Goal: Task Accomplishment & Management: Complete application form

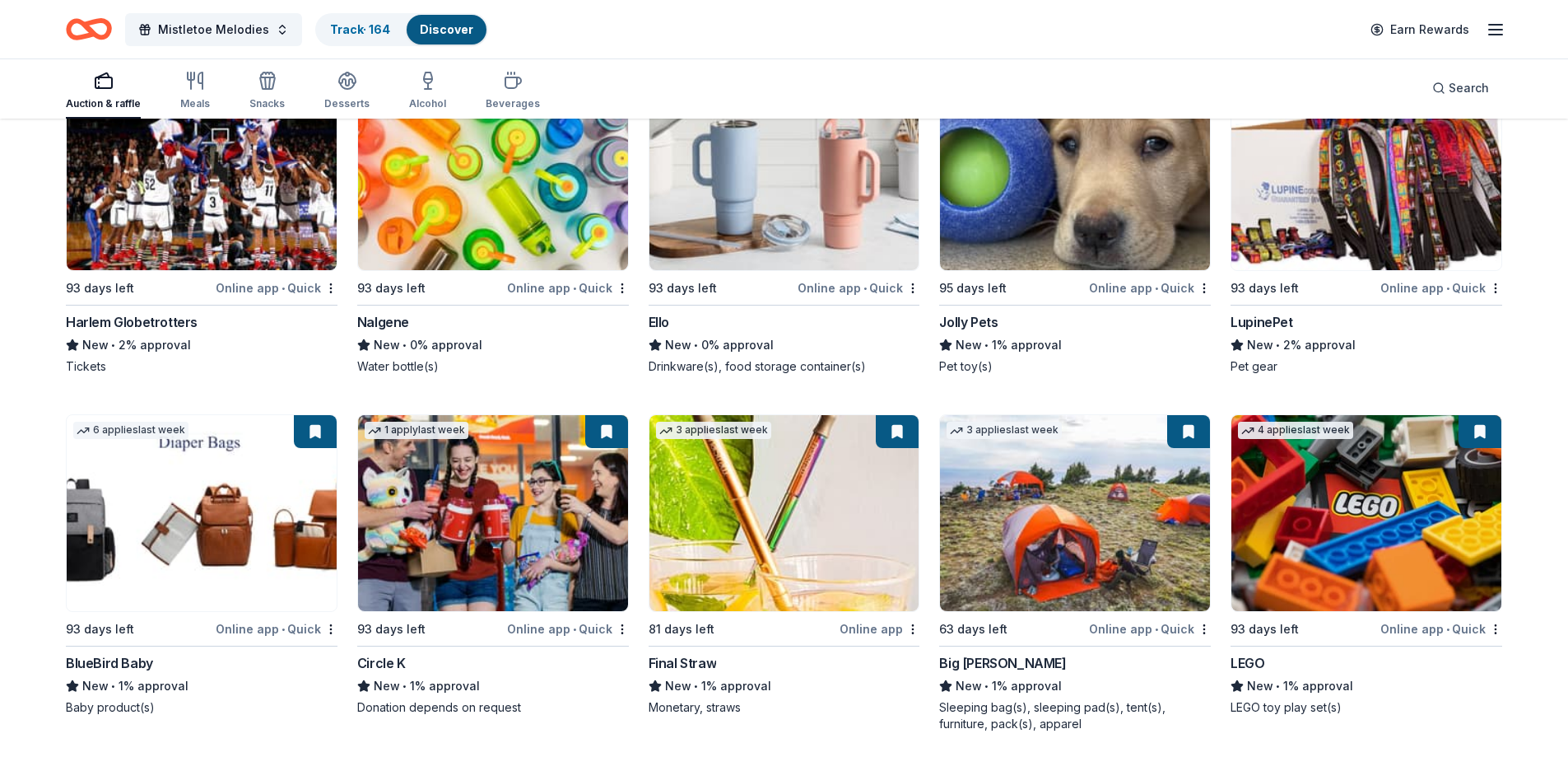
scroll to position [10770, 0]
click at [226, 37] on span "Mistletoe Melodies" at bounding box center [213, 30] width 111 height 20
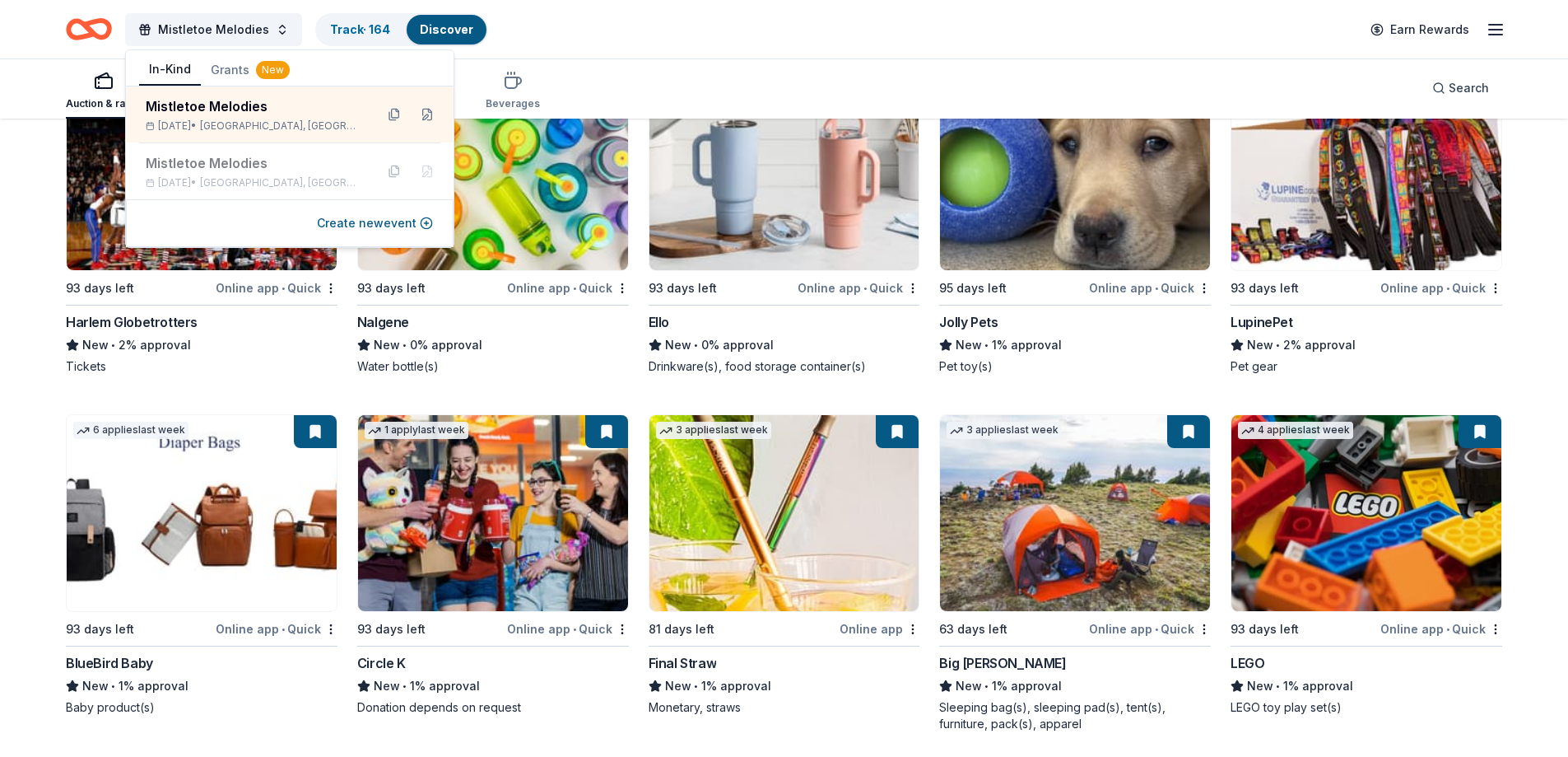
click at [725, 37] on div "Mistletoe Melodies Track · 164 Discover Earn Rewards" at bounding box center [783, 29] width 1436 height 38
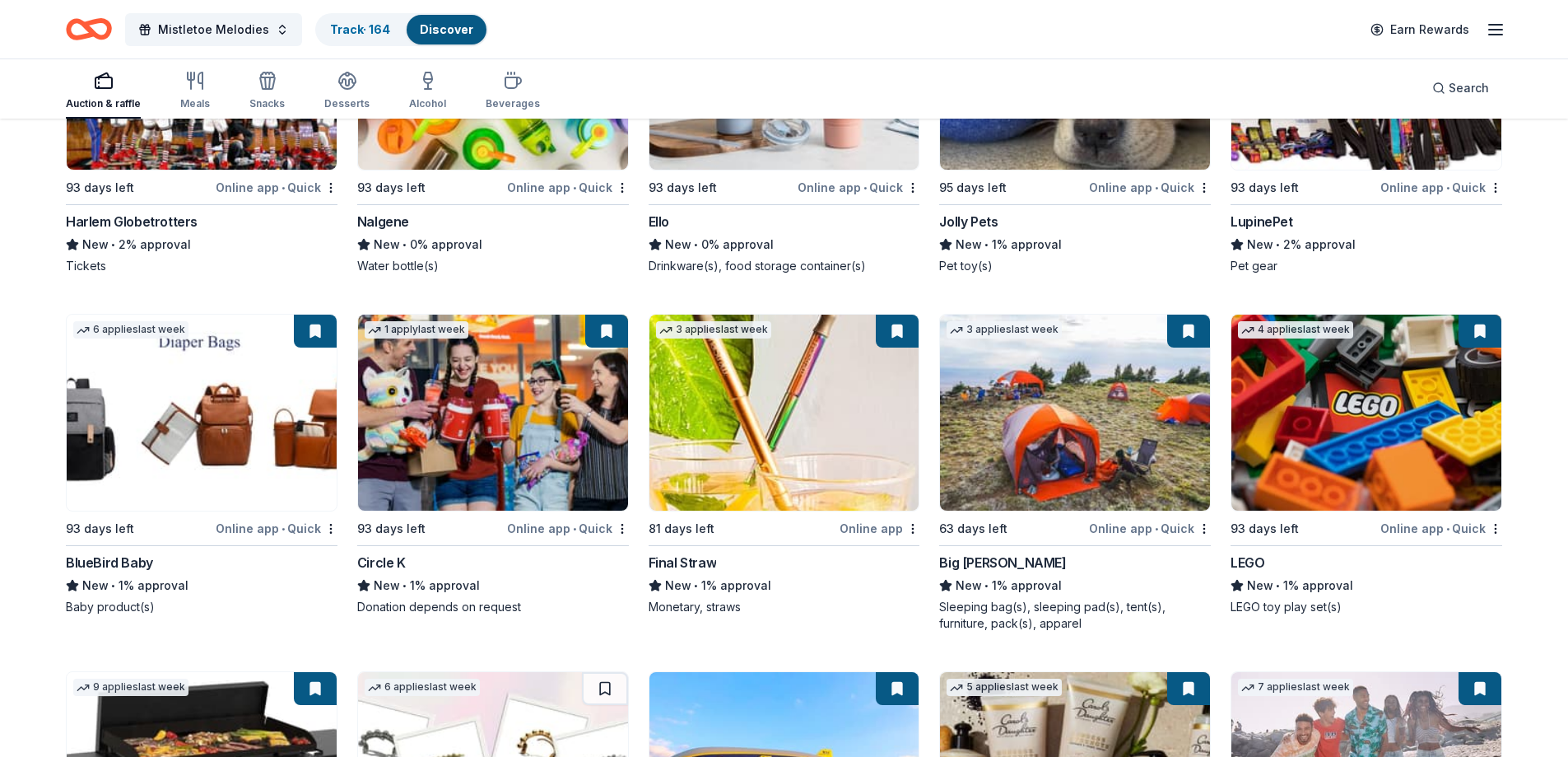
scroll to position [10851, 0]
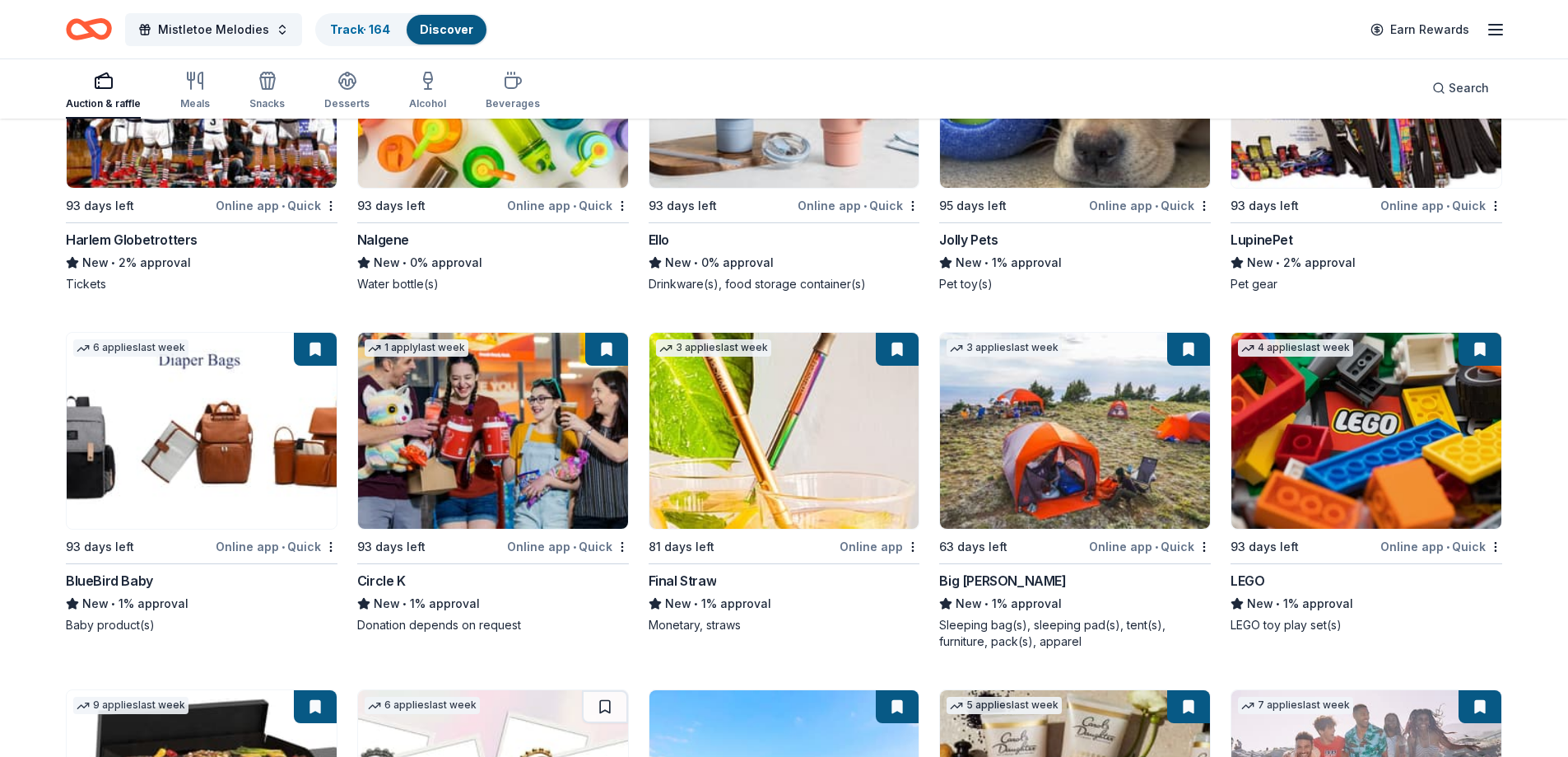
click at [498, 363] on img at bounding box center [493, 430] width 270 height 196
click at [1487, 33] on icon "button" at bounding box center [1496, 30] width 20 height 20
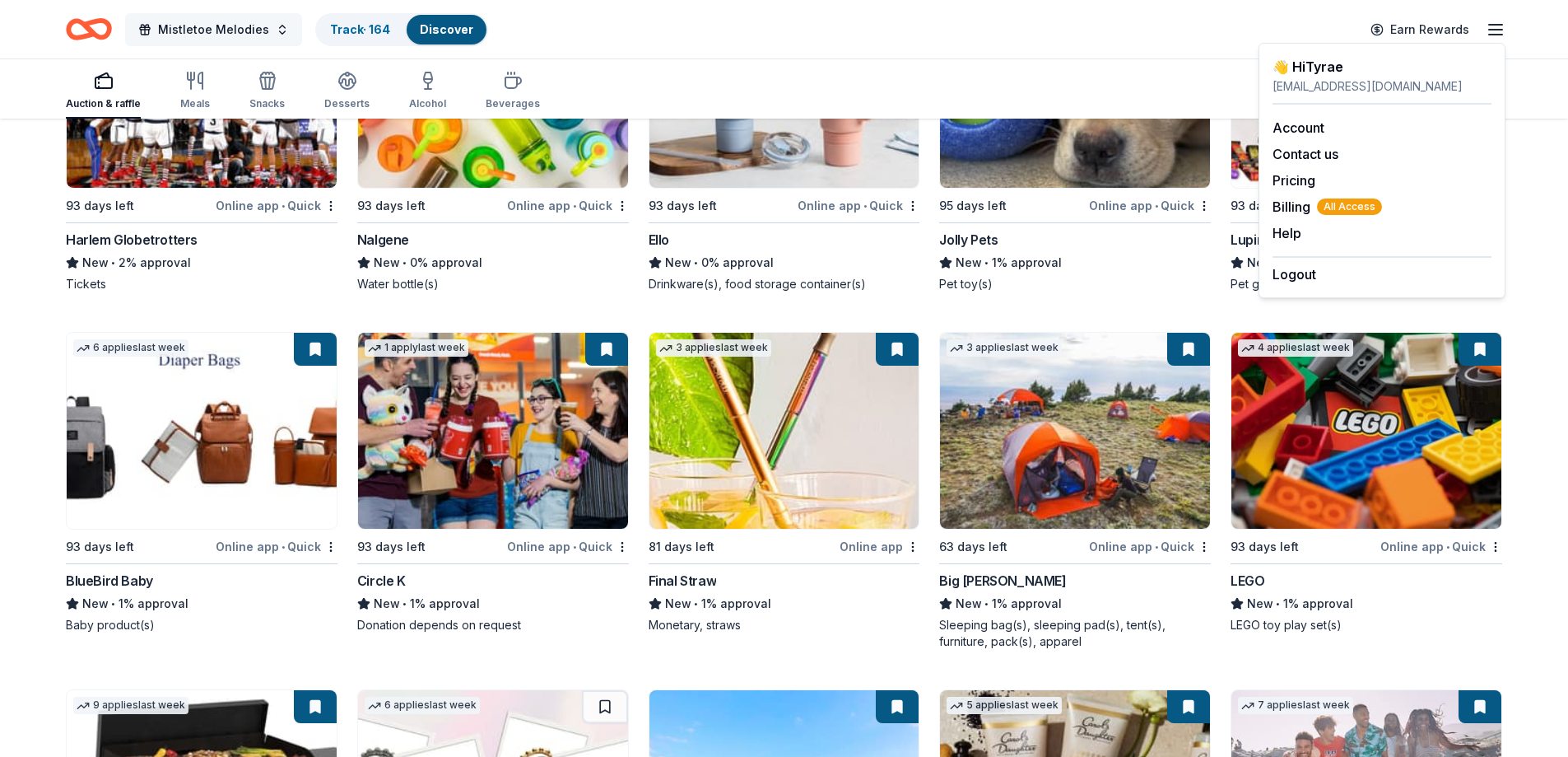
click at [227, 30] on span "Mistletoe Melodies" at bounding box center [213, 30] width 111 height 20
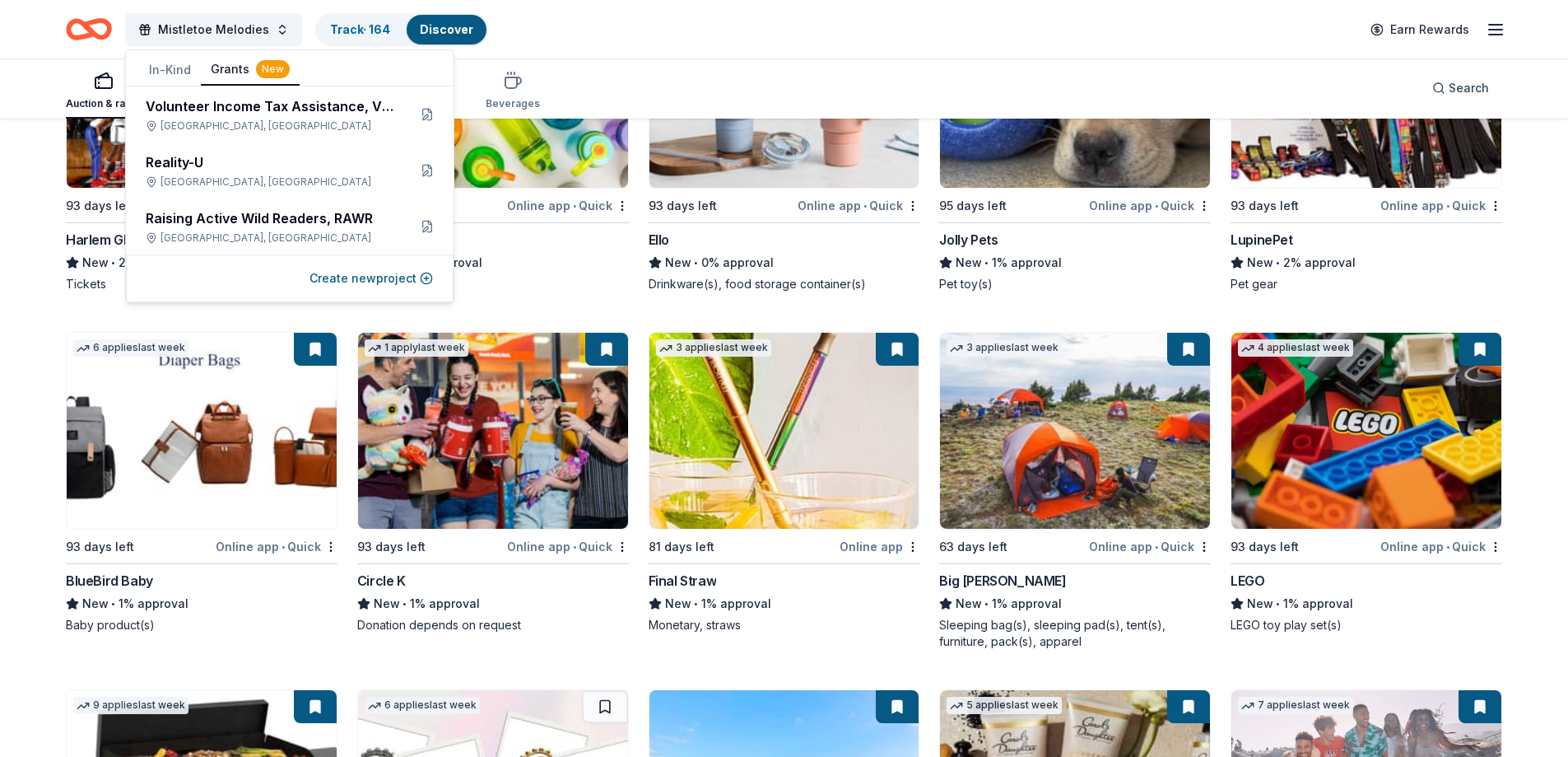
click at [231, 76] on button "Grants New" at bounding box center [250, 70] width 99 height 32
click at [196, 159] on div "Reality-U" at bounding box center [270, 162] width 249 height 20
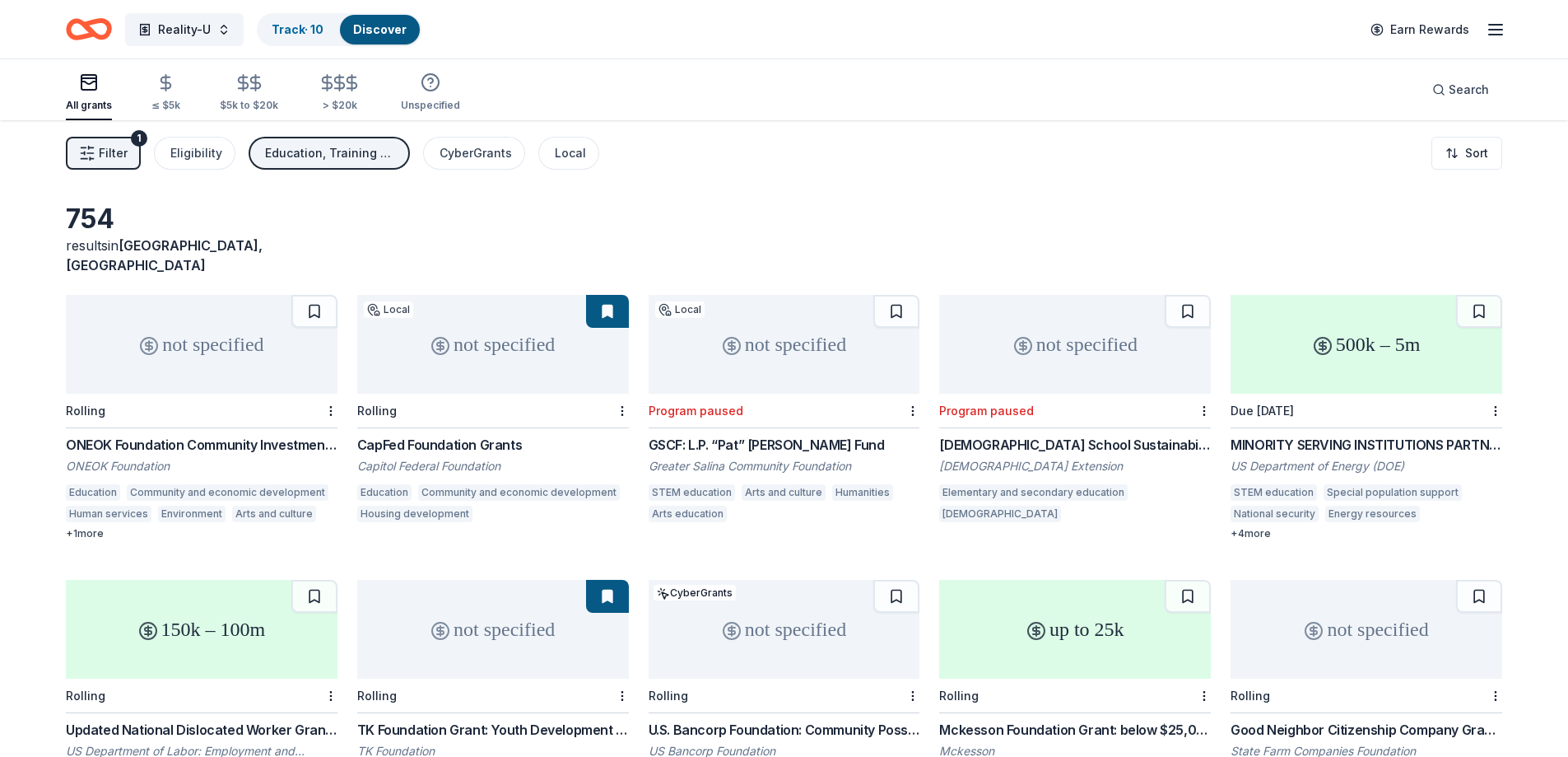
click at [541, 351] on div "not specified" at bounding box center [493, 344] width 271 height 99
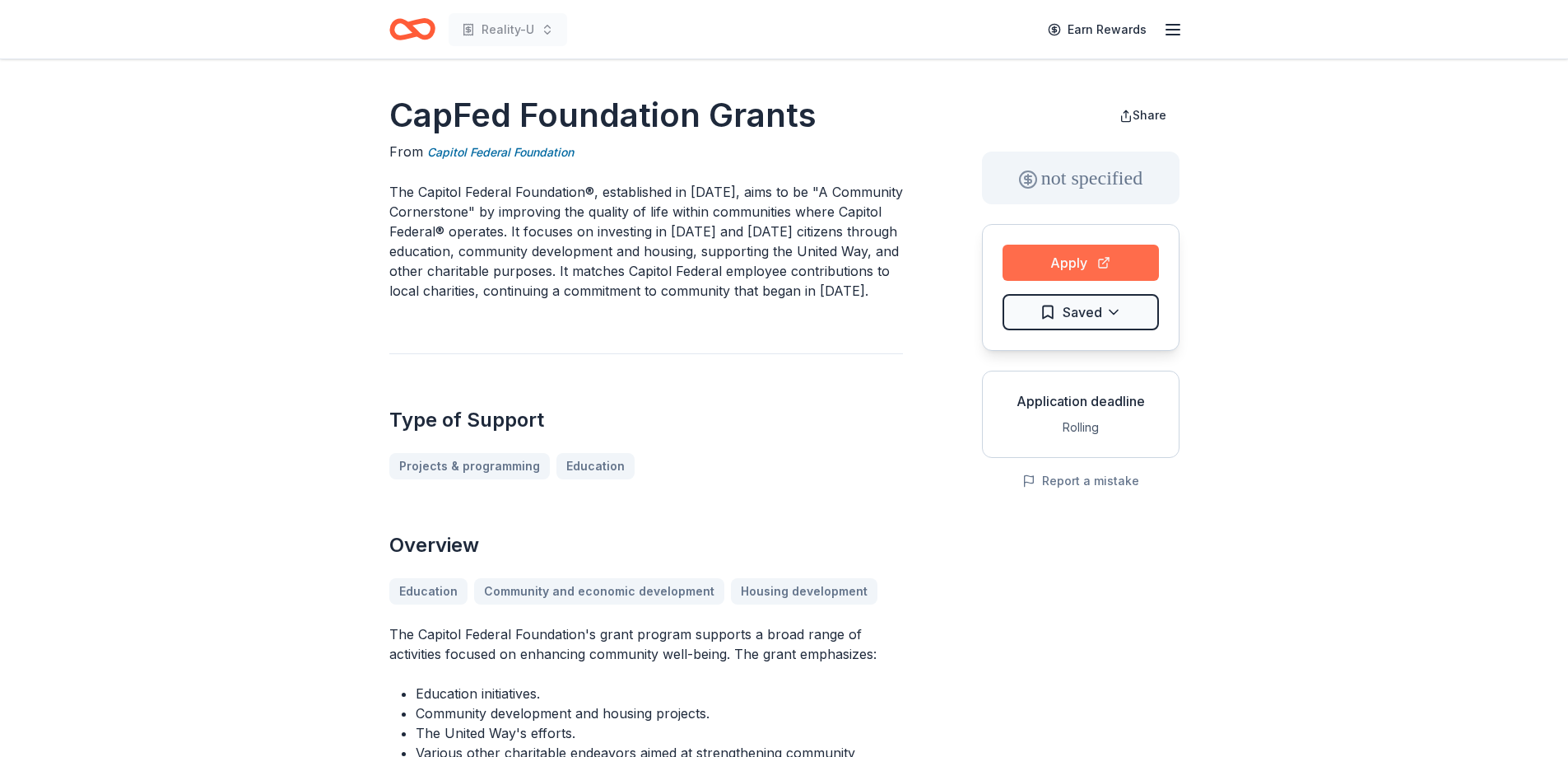
click at [1038, 256] on button "Apply" at bounding box center [1080, 263] width 156 height 37
